Goal: Find specific page/section: Find specific page/section

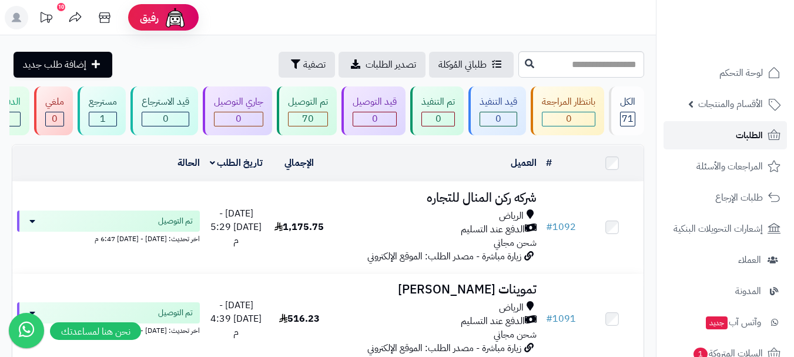
click at [707, 141] on link "الطلبات" at bounding box center [725, 135] width 123 height 28
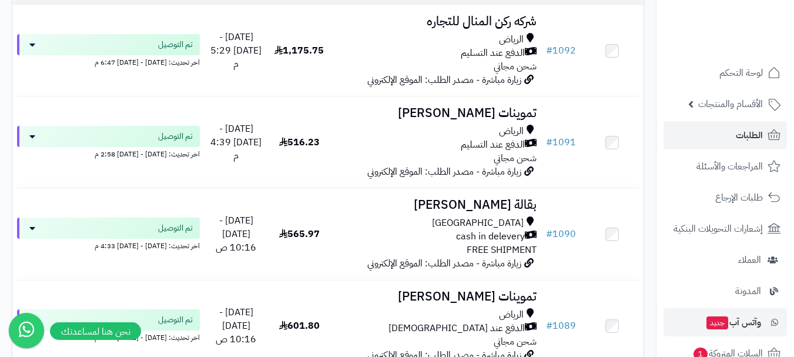
scroll to position [59, 0]
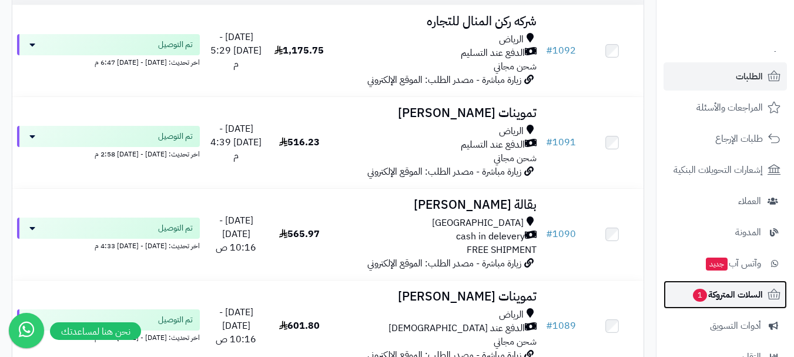
click at [734, 296] on span "السلات المتروكة 1" at bounding box center [727, 294] width 71 height 16
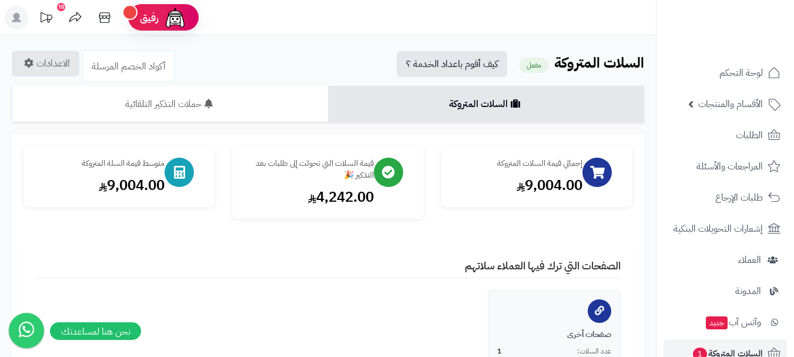
click at [340, 58] on h2 "السلات المتروكة مفعل كيف أقوم باعداد الخدمة ؟" at bounding box center [328, 64] width 633 height 26
